Goal: Transaction & Acquisition: Subscribe to service/newsletter

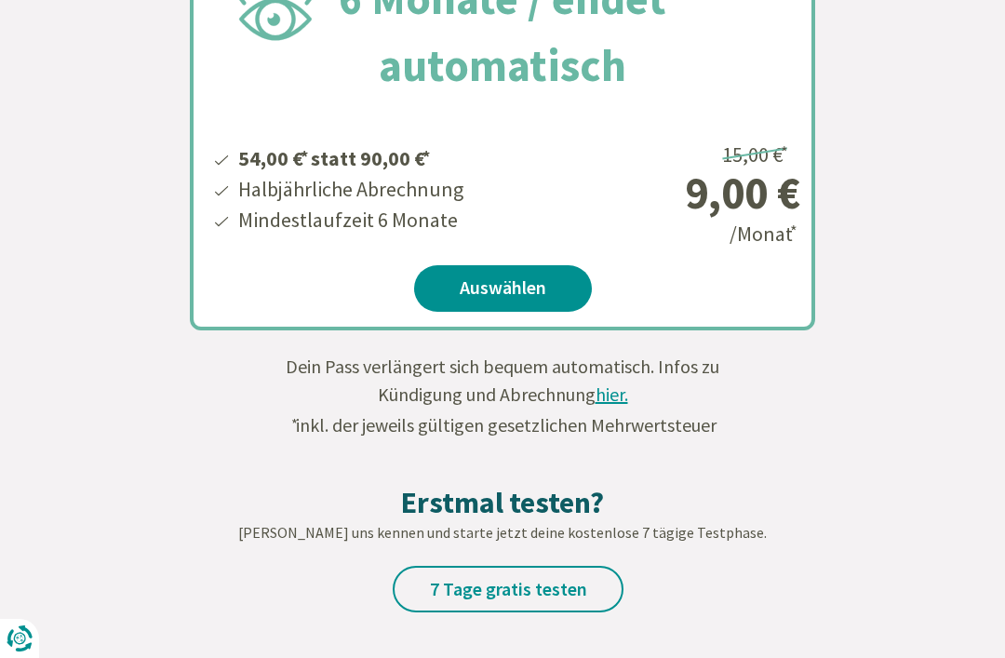
scroll to position [889, 0]
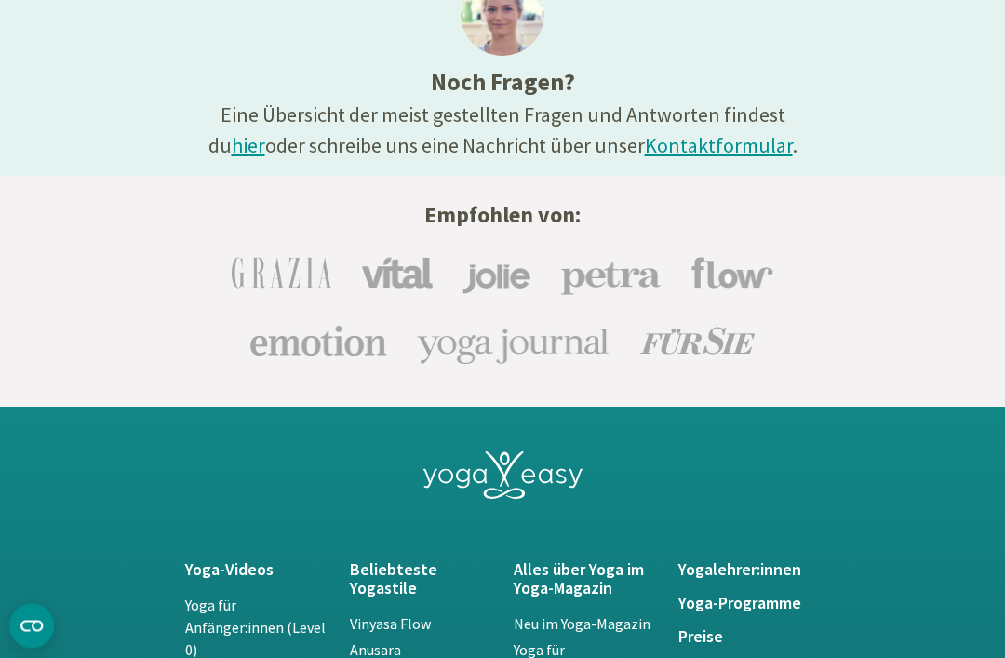
scroll to position [3519, 0]
click at [265, 132] on link "hier" at bounding box center [248, 145] width 33 height 26
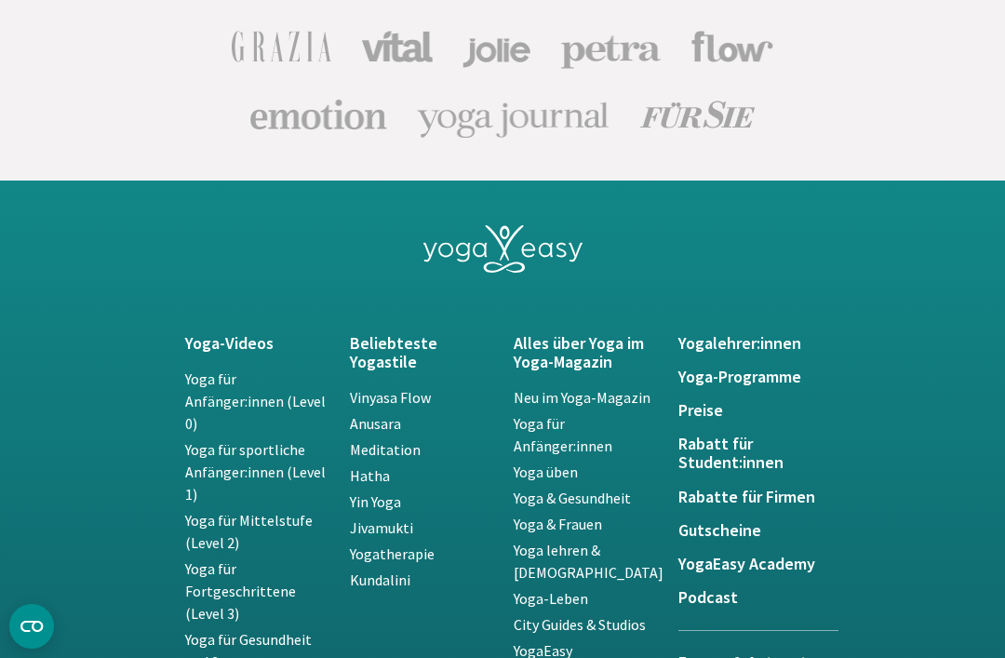
scroll to position [3747, 0]
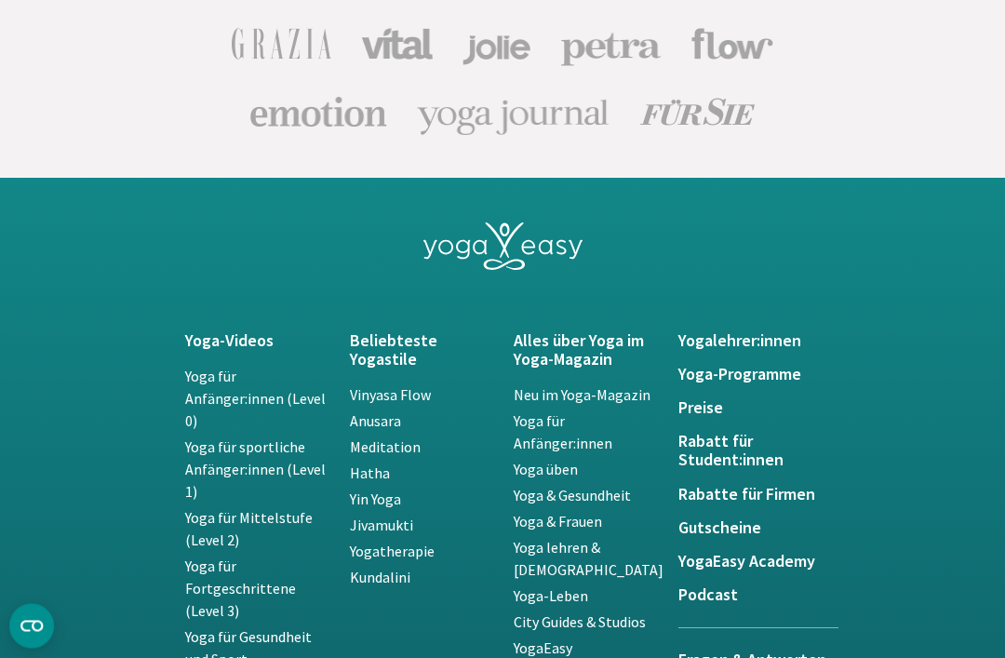
click at [696, 416] on h5 "Preise" at bounding box center [749, 408] width 142 height 19
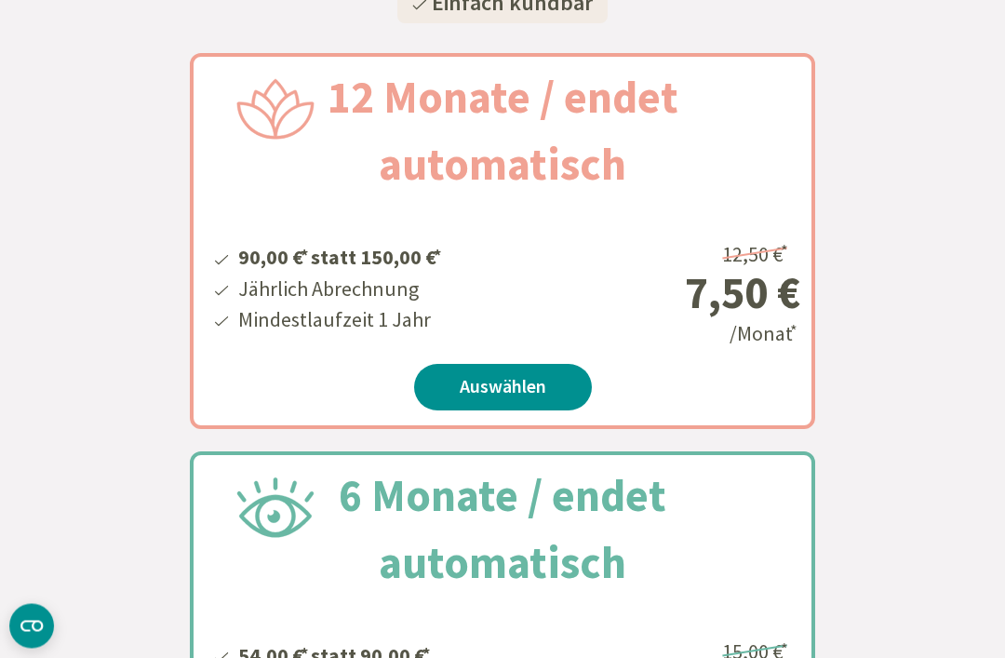
scroll to position [375, 0]
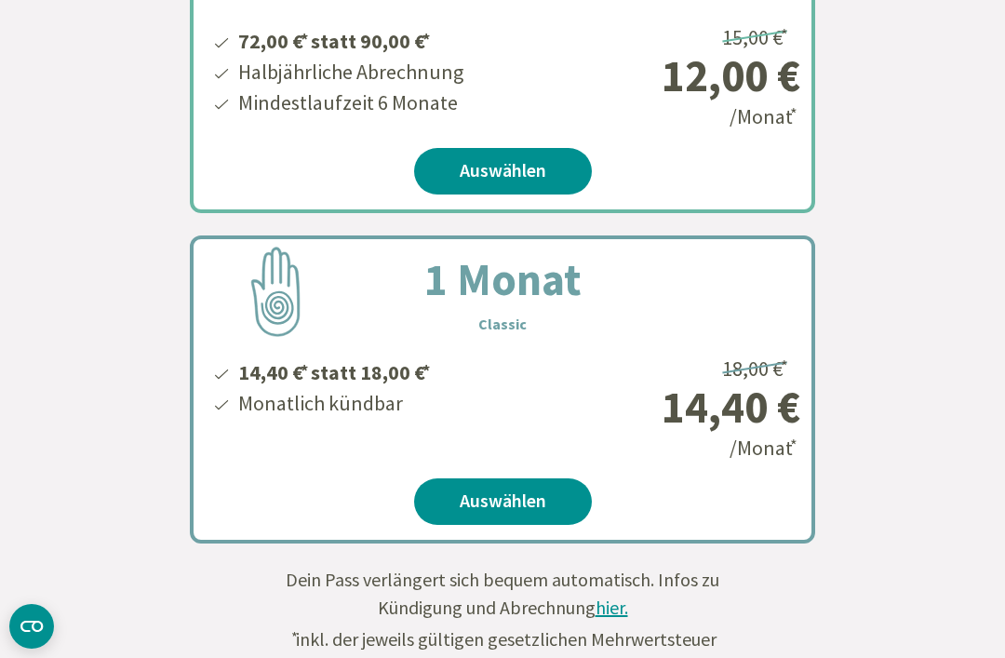
scroll to position [973, 0]
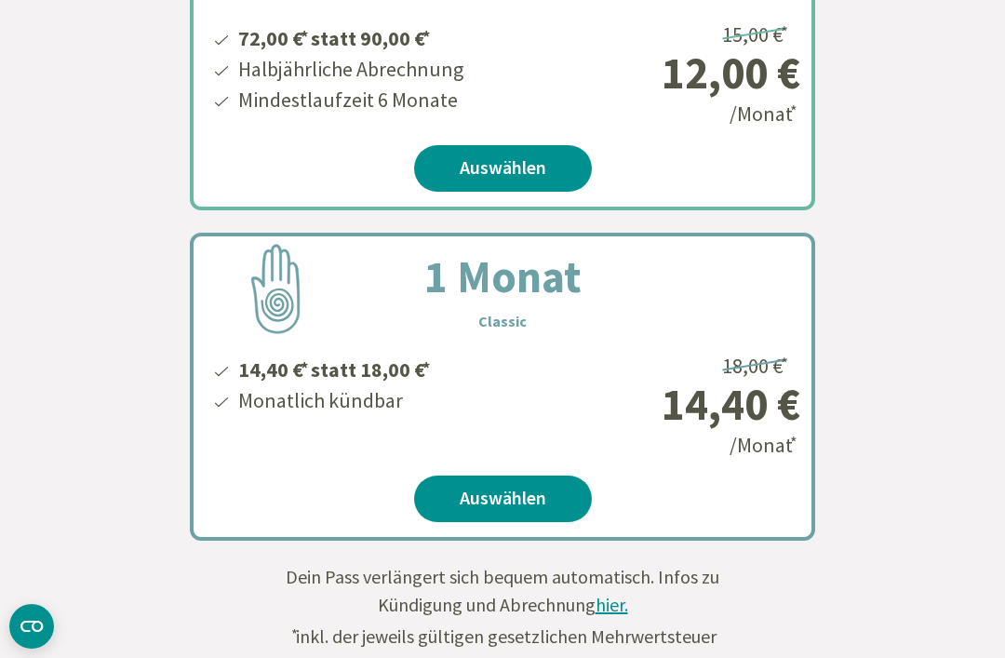
click at [854, 223] on div "Unser Bestseller 12 Monate Classic 120,00 € * statt 150,00 € * Jährlich Abrechn…" at bounding box center [502, 23] width 1005 height 1033
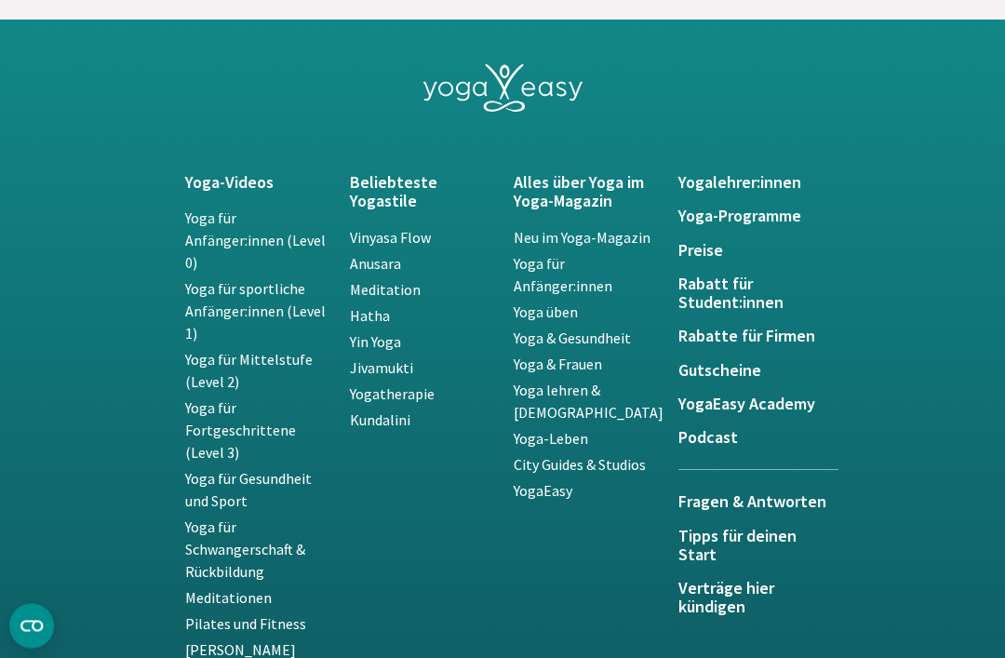
scroll to position [4199, 0]
click at [703, 252] on h5 "Preise" at bounding box center [749, 250] width 142 height 19
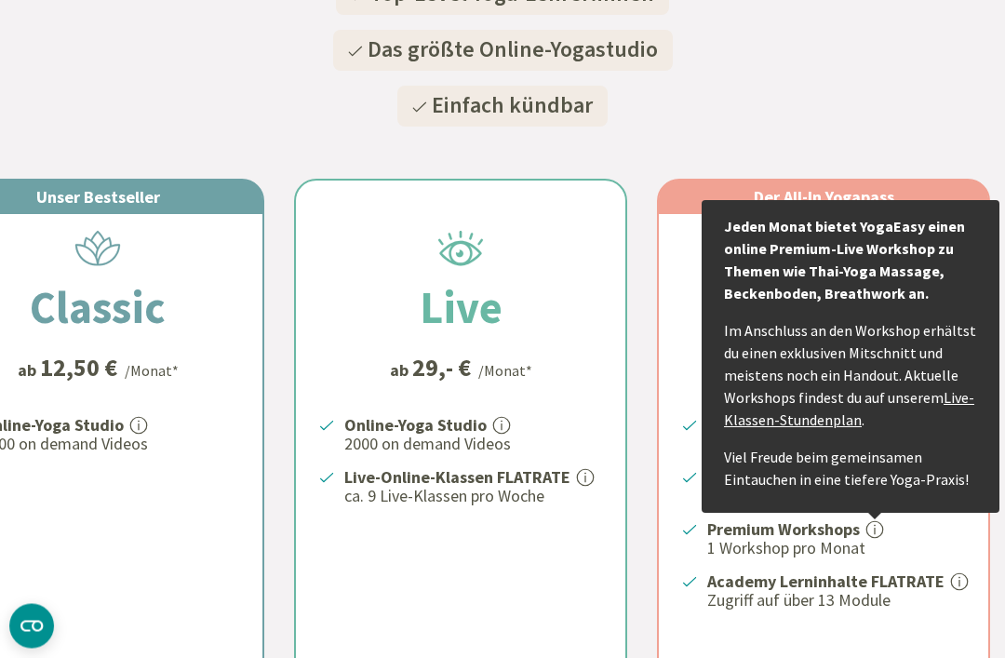
scroll to position [308, 0]
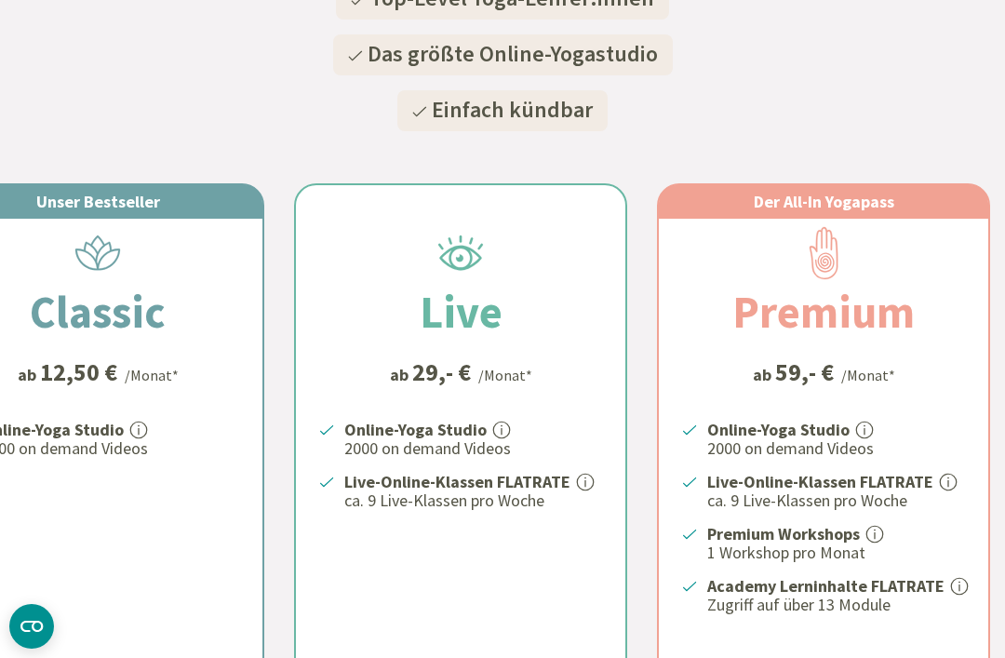
click at [884, 141] on div "Unser Bestseller Classic ab 12,50 € /Monat* Online-Yoga Studio 2000 on demand V…" at bounding box center [502, 436] width 1005 height 595
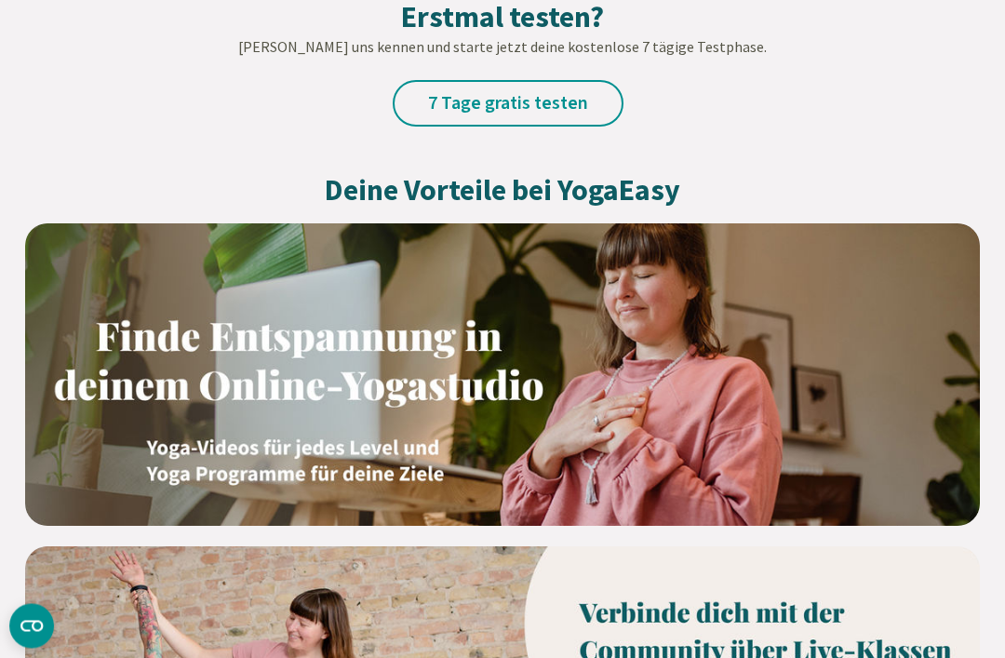
scroll to position [1218, 0]
